Goal: Transaction & Acquisition: Download file/media

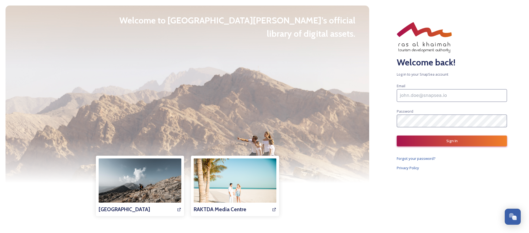
click at [414, 98] on input at bounding box center [452, 95] width 110 height 13
type input "[PERSON_NAME][EMAIL_ADDRESS][DOMAIN_NAME]"
click at [454, 143] on button "Sign In" at bounding box center [452, 140] width 110 height 11
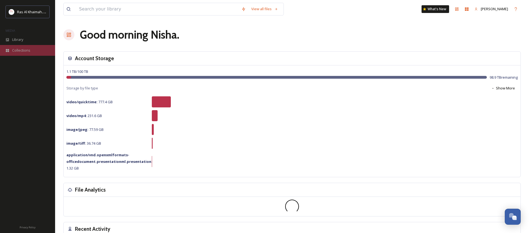
click at [21, 49] on span "Collections" at bounding box center [21, 50] width 18 height 5
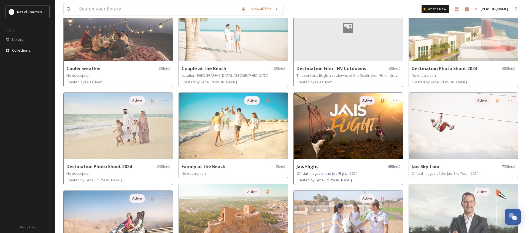
scroll to position [67, 0]
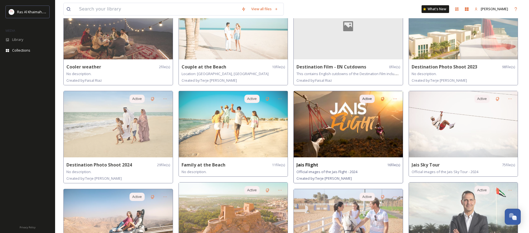
click at [343, 132] on img at bounding box center [348, 124] width 109 height 66
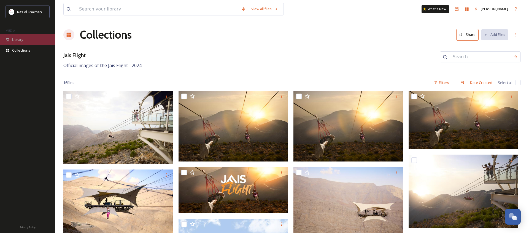
click at [22, 41] on span "Library" at bounding box center [17, 39] width 11 height 5
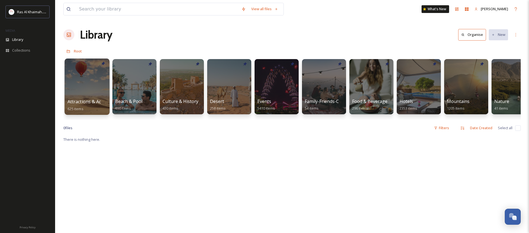
click at [89, 85] on div at bounding box center [87, 86] width 45 height 56
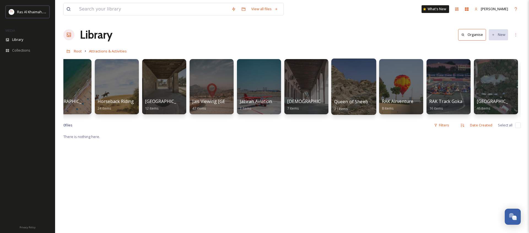
scroll to position [0, 383]
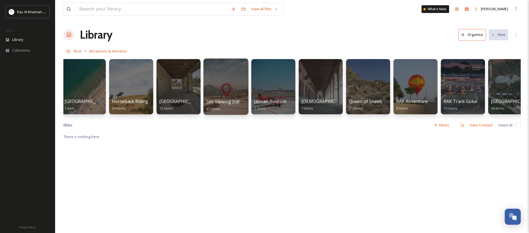
click at [224, 82] on div at bounding box center [225, 86] width 45 height 56
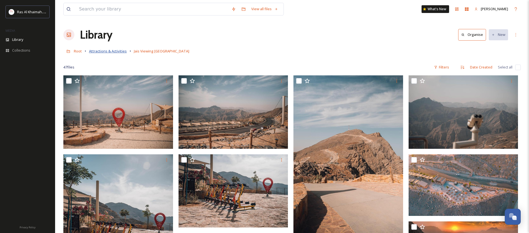
click at [113, 51] on span "Attractions & Activities" at bounding box center [108, 51] width 38 height 5
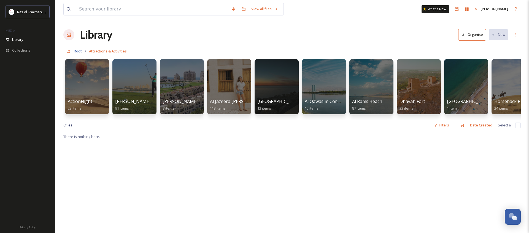
click at [75, 52] on span "Root" at bounding box center [78, 51] width 8 height 5
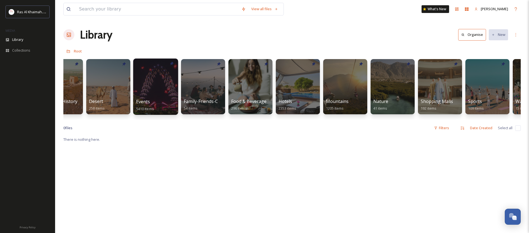
scroll to position [0, 123]
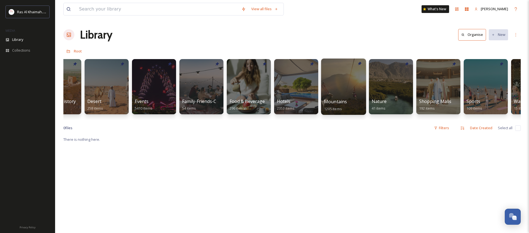
click at [347, 85] on div at bounding box center [343, 86] width 45 height 56
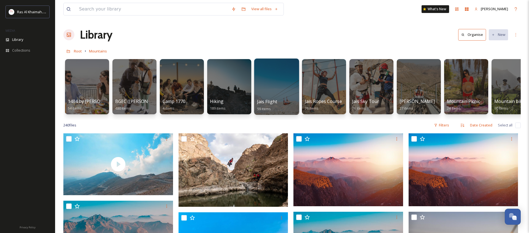
click at [275, 90] on div at bounding box center [276, 86] width 45 height 56
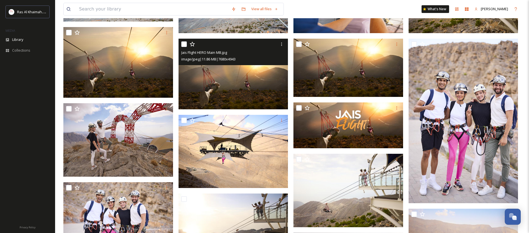
scroll to position [116, 0]
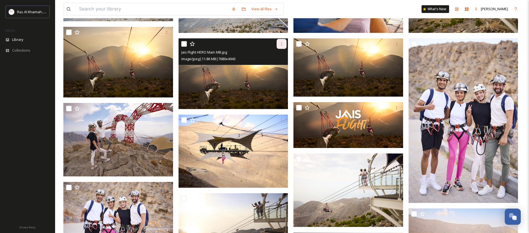
click at [283, 43] on icon at bounding box center [282, 44] width 4 height 4
click at [275, 68] on span "Download" at bounding box center [275, 66] width 17 height 5
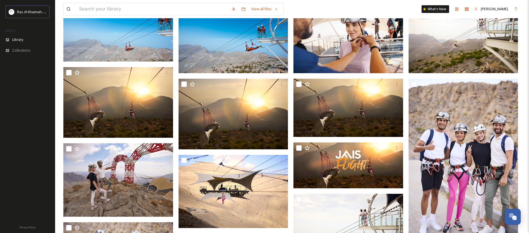
scroll to position [0, 0]
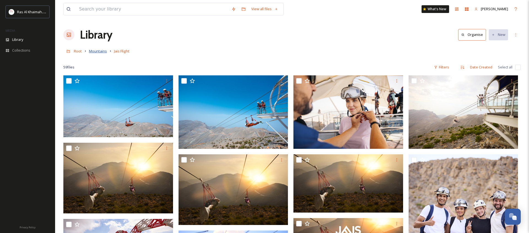
click at [97, 52] on span "Mountains" at bounding box center [98, 51] width 18 height 5
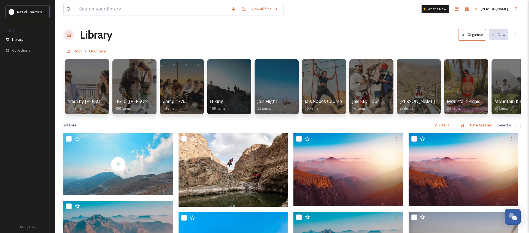
scroll to position [0, 0]
click at [78, 51] on span "Root" at bounding box center [78, 50] width 8 height 5
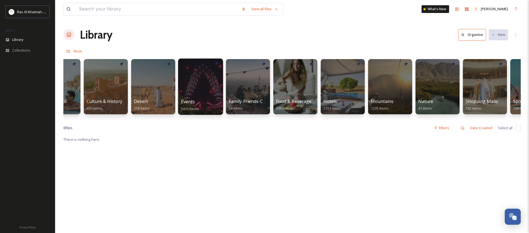
scroll to position [0, 87]
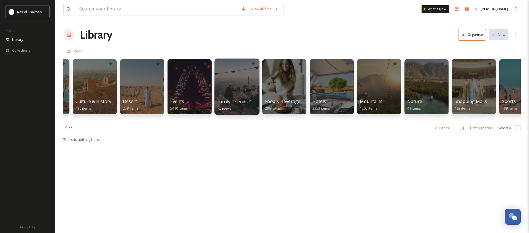
click at [239, 89] on div at bounding box center [237, 86] width 45 height 56
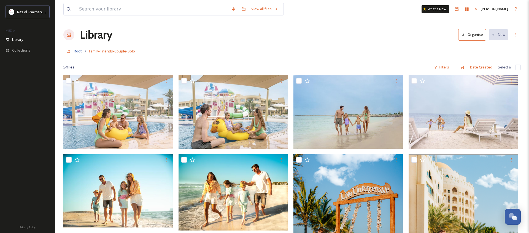
click at [77, 51] on span "Root" at bounding box center [78, 51] width 8 height 5
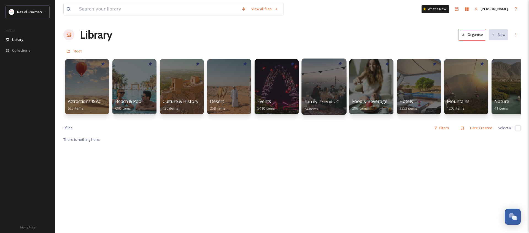
click at [333, 85] on div at bounding box center [324, 86] width 45 height 56
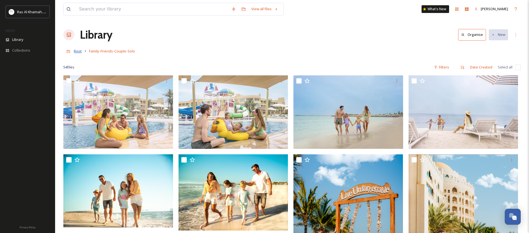
click at [77, 52] on span "Root" at bounding box center [78, 51] width 8 height 5
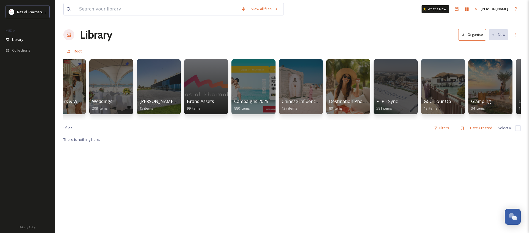
scroll to position [0, 598]
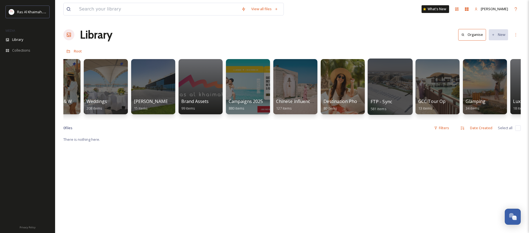
click at [378, 89] on div at bounding box center [390, 86] width 45 height 56
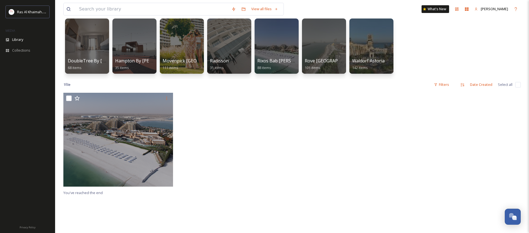
scroll to position [4, 0]
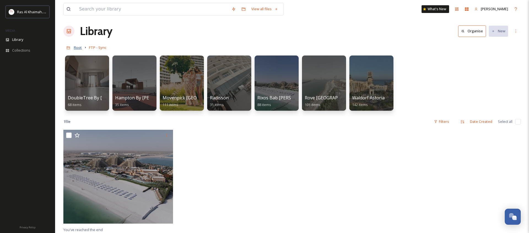
click at [77, 48] on span "Root" at bounding box center [78, 47] width 8 height 5
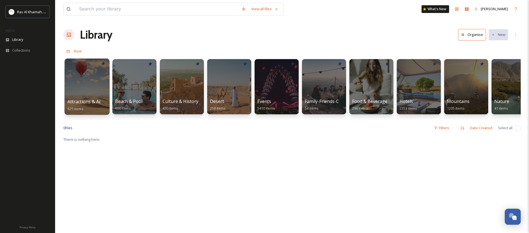
click at [65, 82] on div at bounding box center [87, 86] width 45 height 56
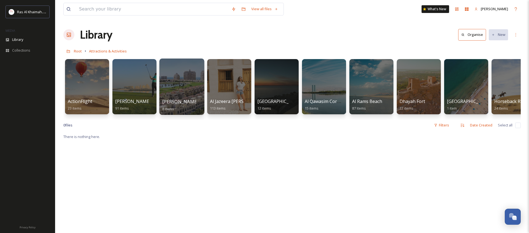
click at [183, 90] on div at bounding box center [181, 86] width 45 height 56
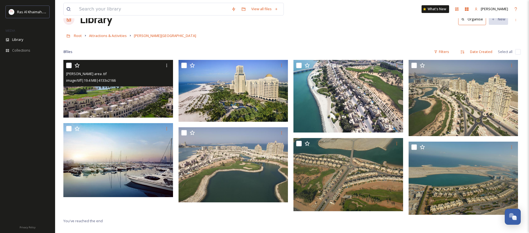
scroll to position [16, 0]
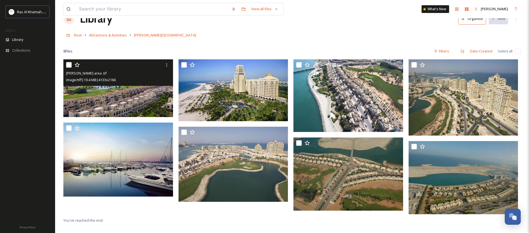
click at [125, 96] on img at bounding box center [118, 88] width 110 height 58
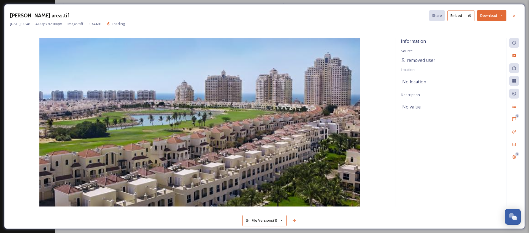
click at [488, 16] on button "Download" at bounding box center [492, 15] width 29 height 11
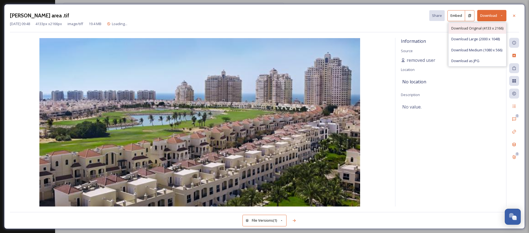
click at [469, 32] on div "Download Original (4133 x 2166)" at bounding box center [478, 28] width 58 height 11
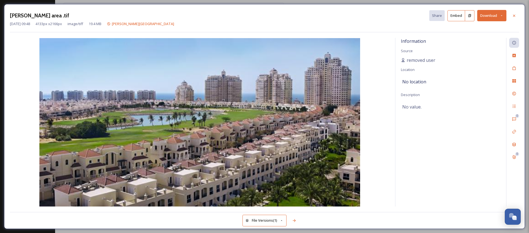
click at [502, 16] on icon at bounding box center [501, 15] width 1 height 1
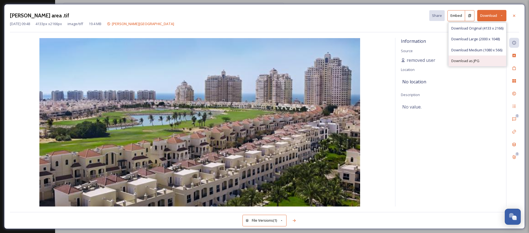
click at [466, 63] on span "Download as JPG" at bounding box center [466, 60] width 28 height 5
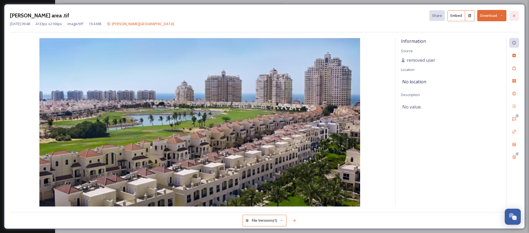
click at [514, 16] on icon at bounding box center [514, 16] width 4 height 4
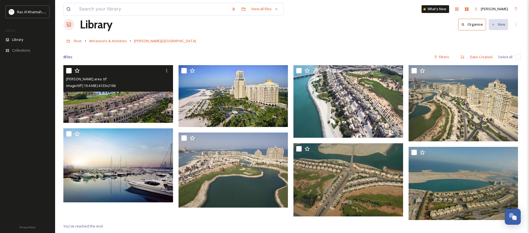
scroll to position [10, 0]
